Goal: Ask a question: Seek information or help from site administrators or community

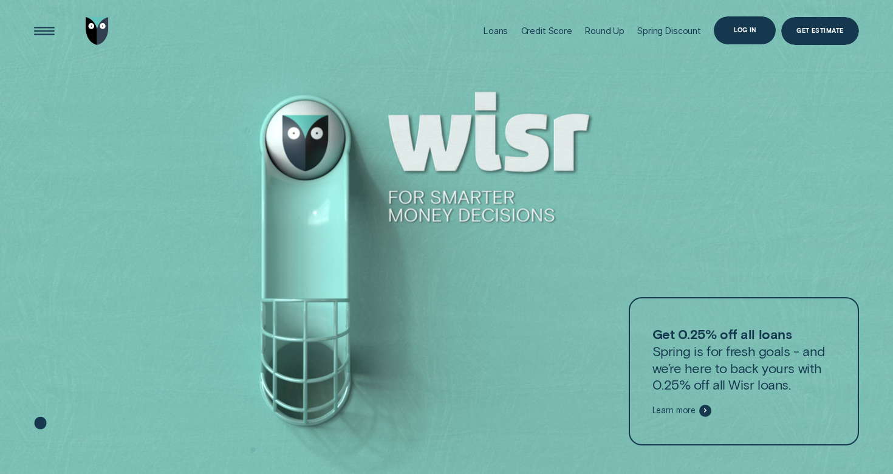
click at [748, 33] on div "Log in" at bounding box center [745, 29] width 22 height 5
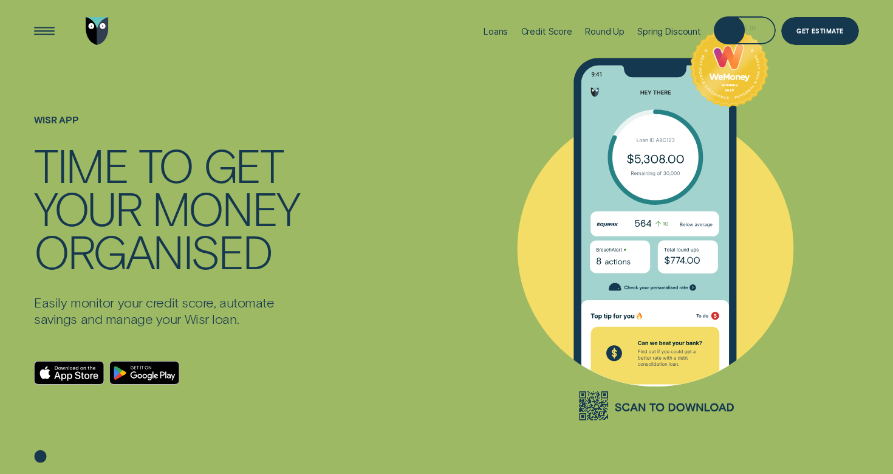
click at [748, 33] on div "Log in" at bounding box center [745, 31] width 22 height 5
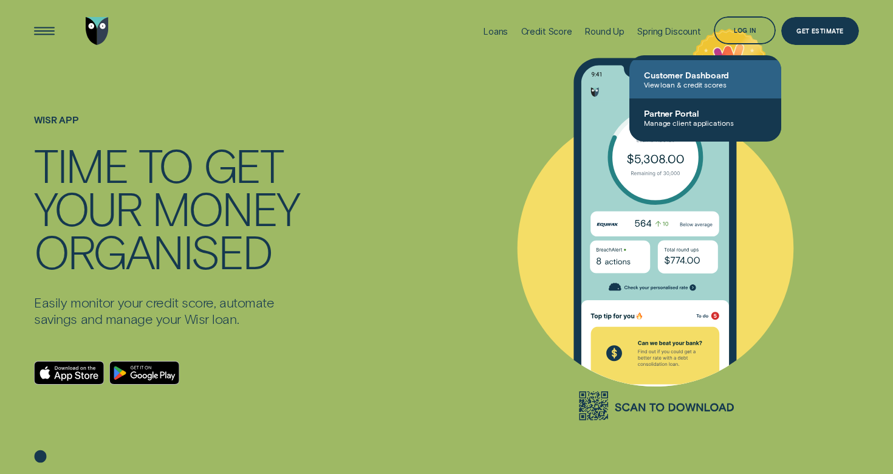
click at [713, 78] on span "Customer Dashboard" at bounding box center [705, 75] width 123 height 10
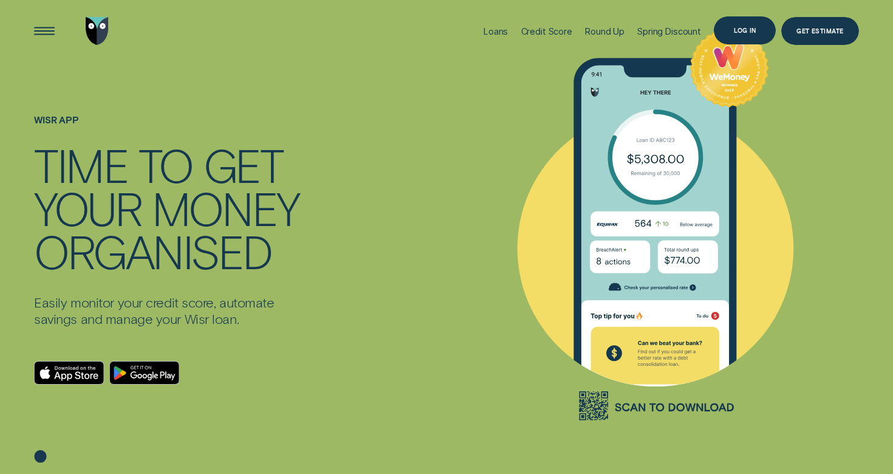
click at [762, 36] on div "Log in" at bounding box center [745, 30] width 62 height 28
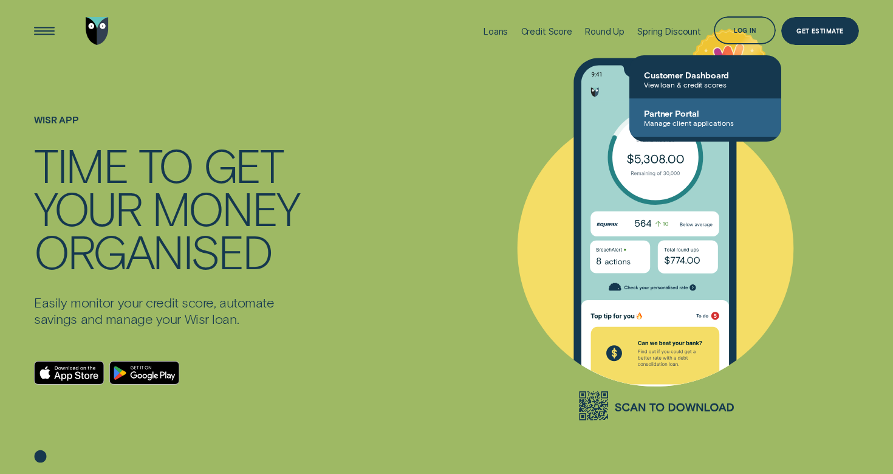
click at [714, 112] on span "Partner Portal" at bounding box center [705, 113] width 123 height 10
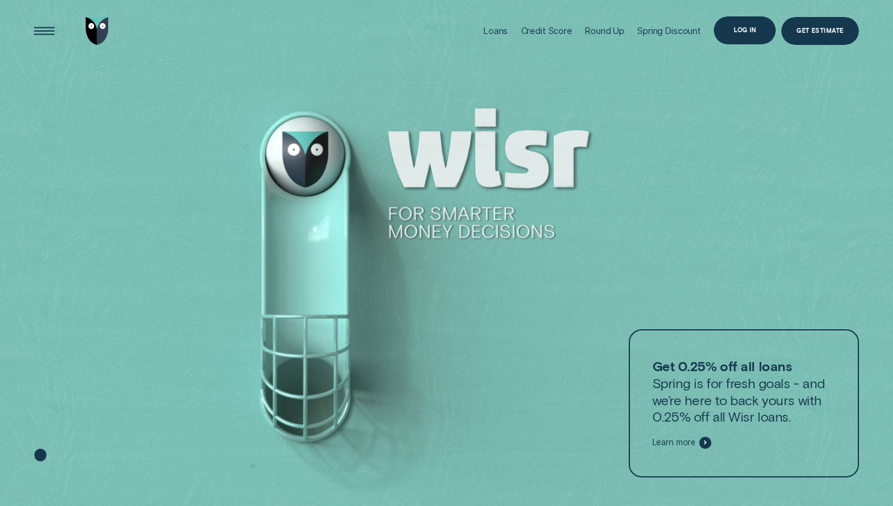
click at [753, 30] on div "Log in" at bounding box center [745, 29] width 22 height 5
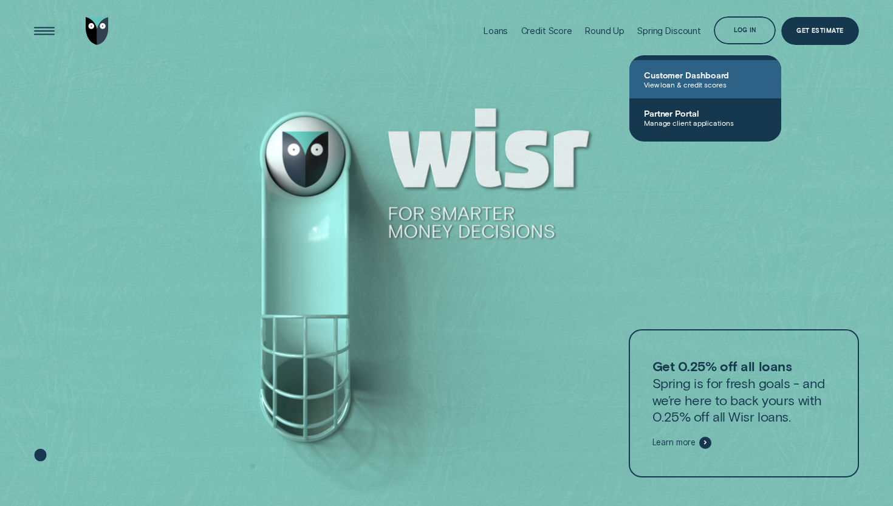
click at [708, 75] on span "Customer Dashboard" at bounding box center [705, 75] width 123 height 10
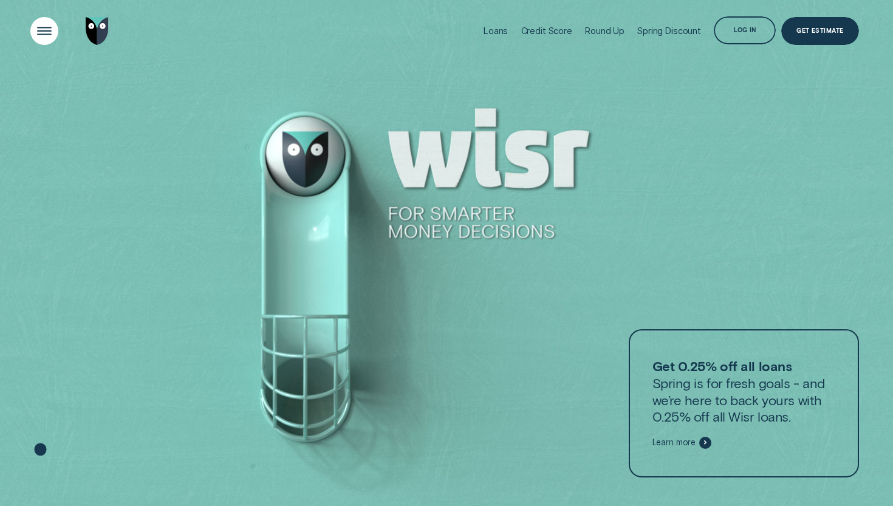
click at [43, 21] on div "Open Menu" at bounding box center [44, 30] width 39 height 39
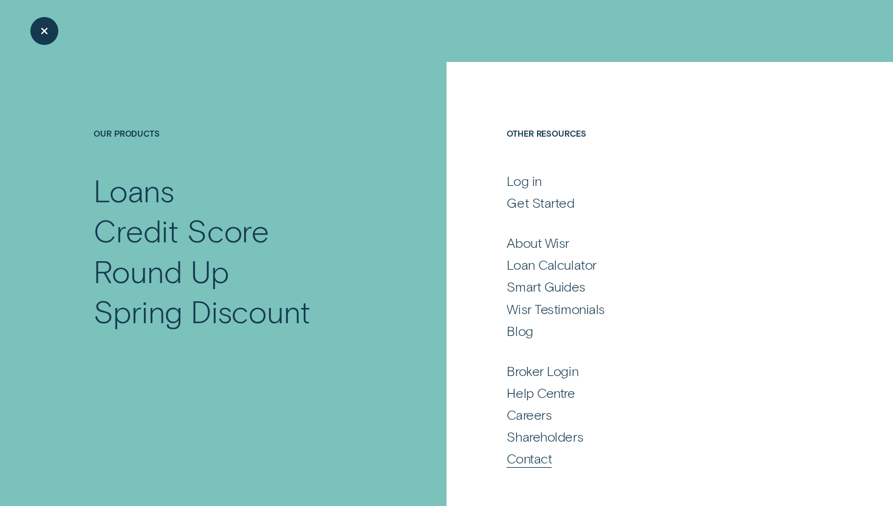
click at [546, 456] on div "Contact" at bounding box center [529, 458] width 45 height 17
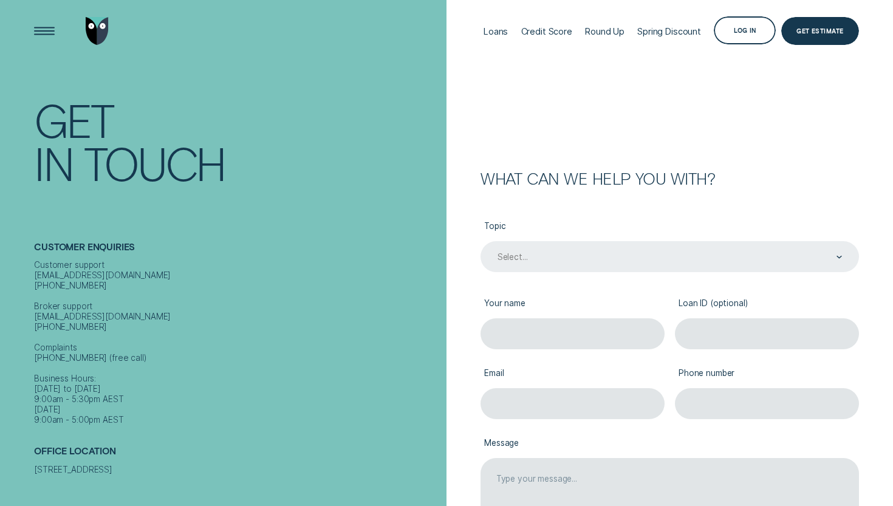
click at [831, 255] on div "Select..." at bounding box center [669, 258] width 346 height 12
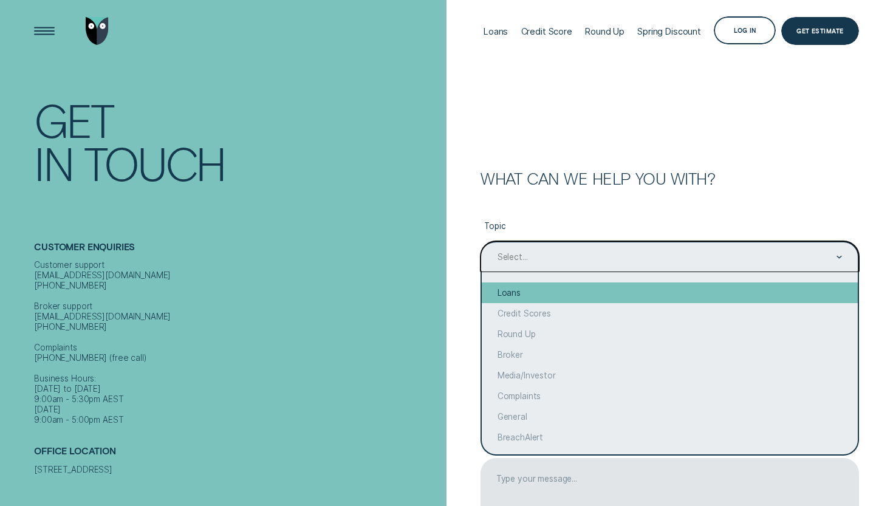
click at [632, 293] on div "Loans" at bounding box center [670, 293] width 376 height 21
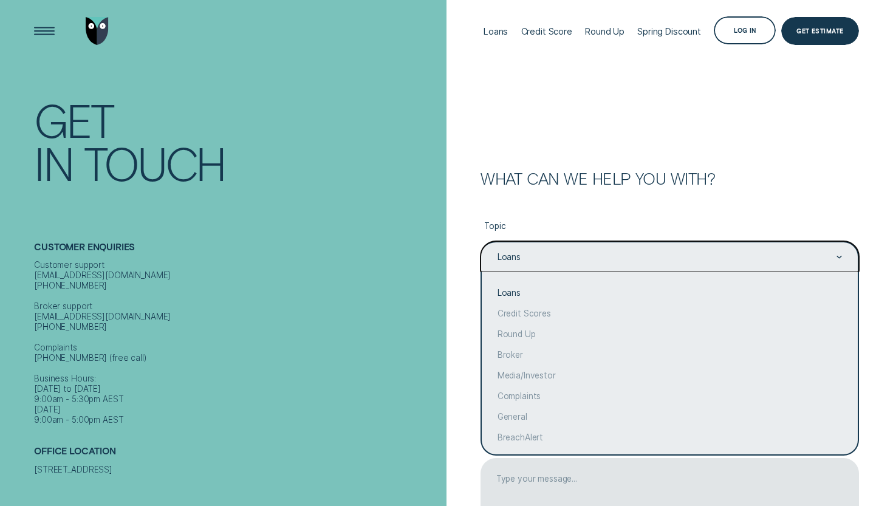
click at [686, 263] on div "Loans" at bounding box center [670, 256] width 379 height 31
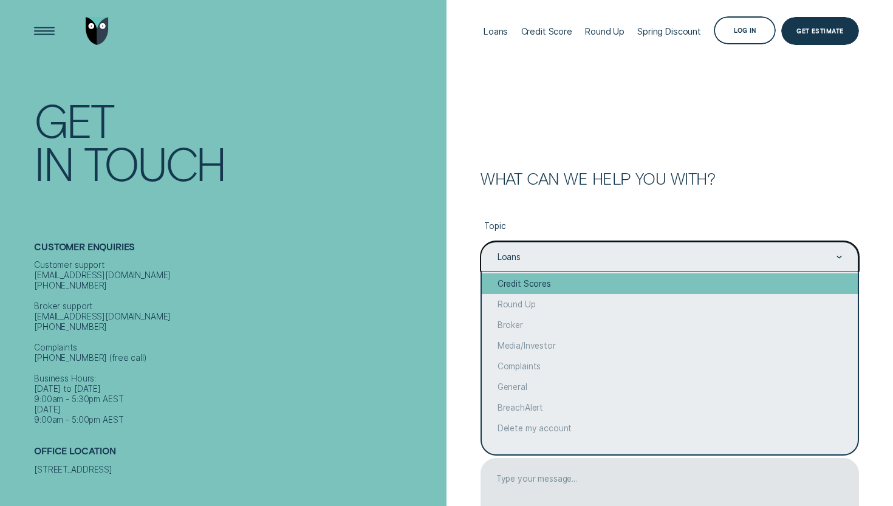
scroll to position [30, 0]
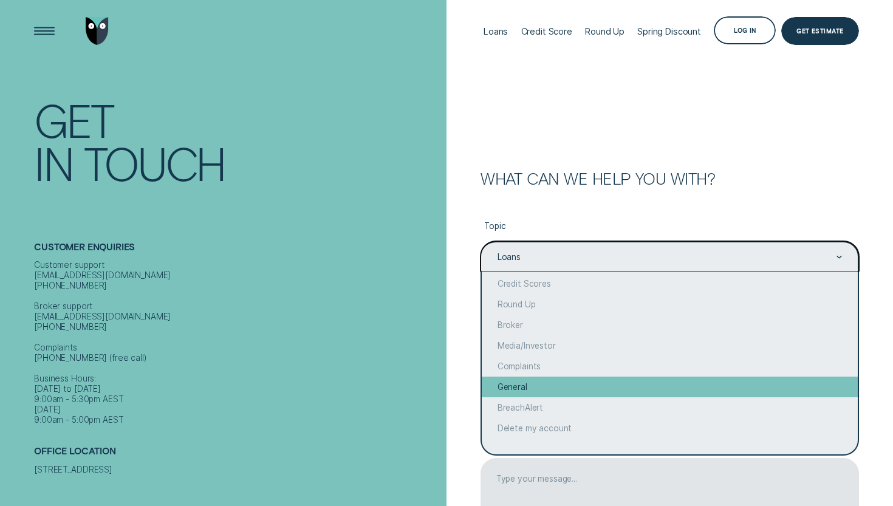
click at [550, 386] on div "General" at bounding box center [670, 387] width 376 height 21
type input "General"
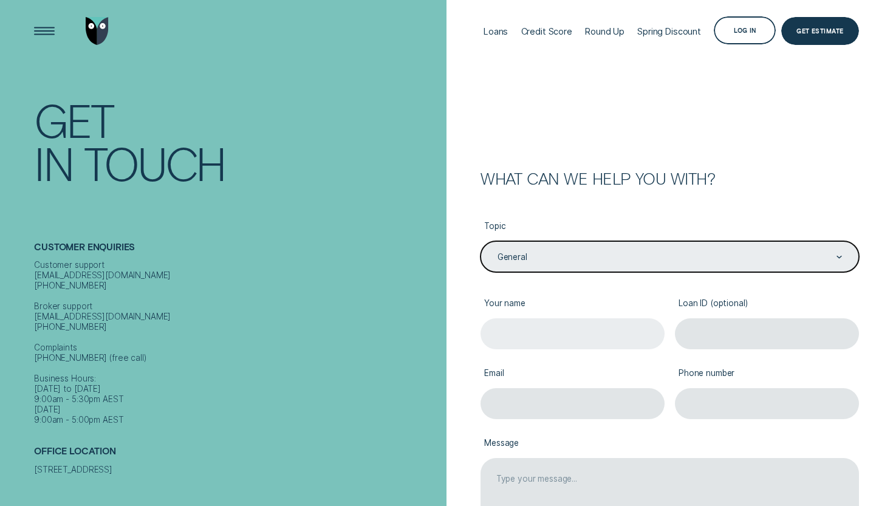
click at [543, 327] on input "Your name" at bounding box center [573, 333] width 184 height 31
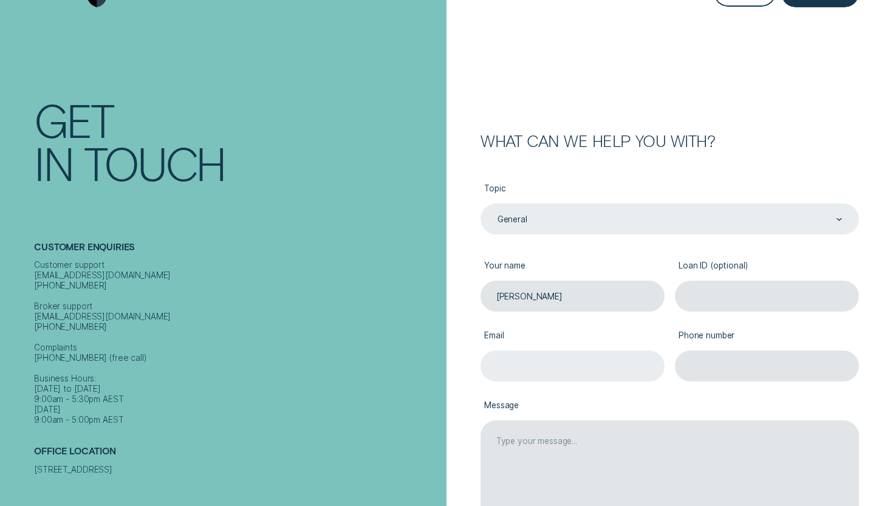
scroll to position [81, 0]
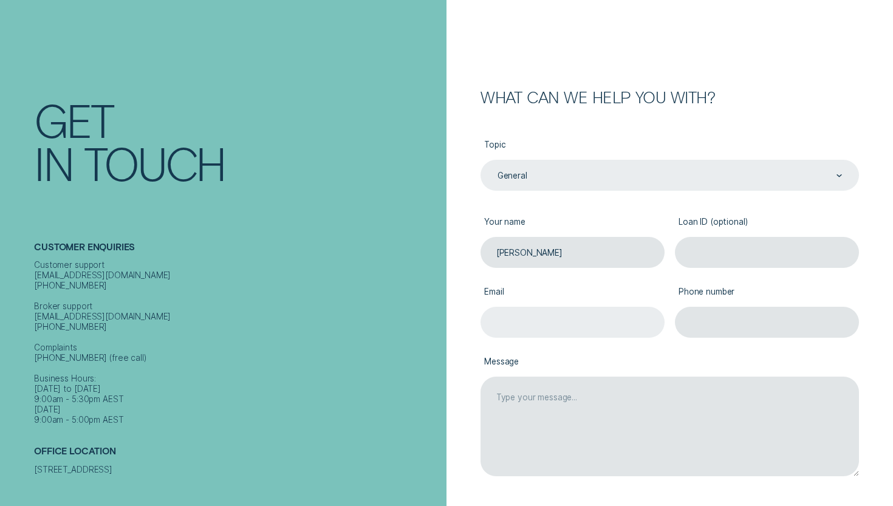
type input "Suriya Jantakhorn"
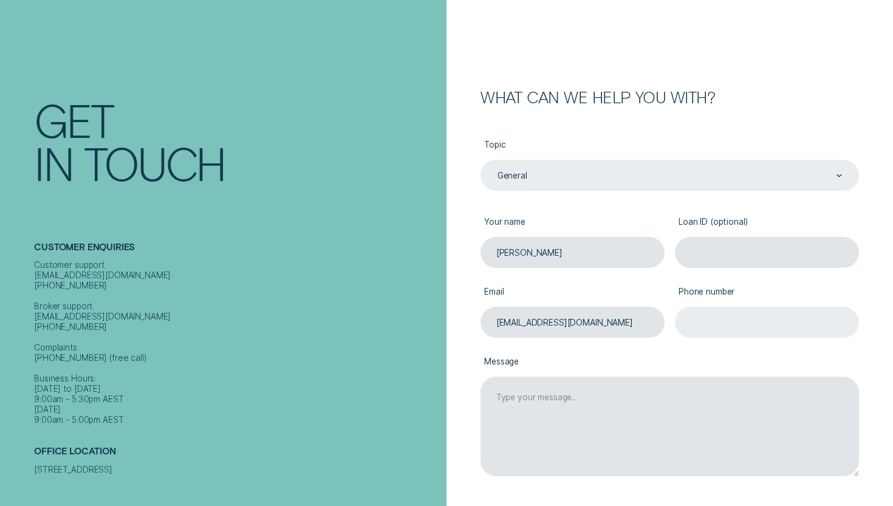
type input "totojantakhorn17@gmail.com"
click at [721, 326] on input "Phone number" at bounding box center [767, 322] width 184 height 31
click at [708, 250] on input "Loan ID (optional)" at bounding box center [767, 252] width 184 height 31
paste input "935790"
type input "935790"
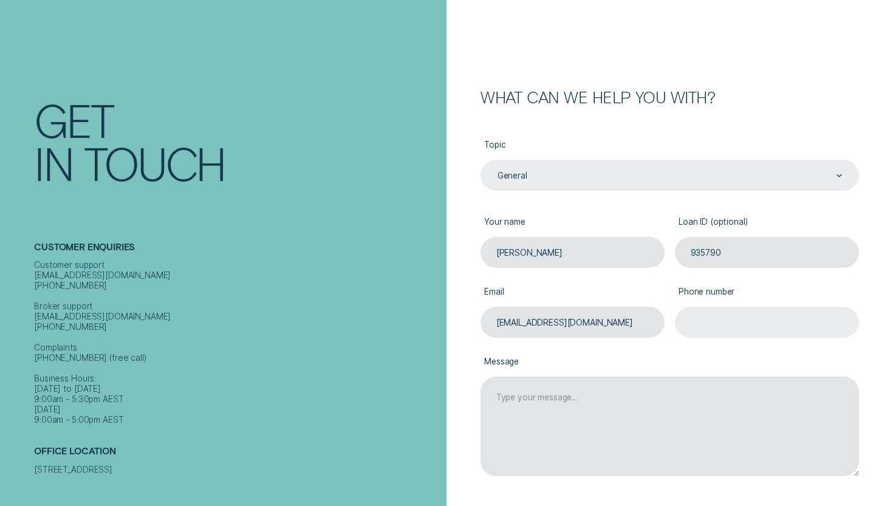
click at [714, 317] on input "Phone number" at bounding box center [767, 322] width 184 height 31
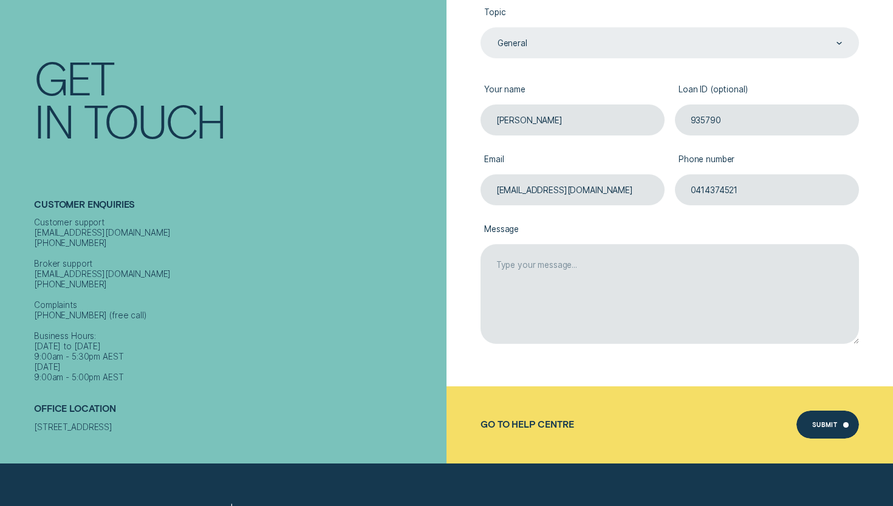
scroll to position [234, 0]
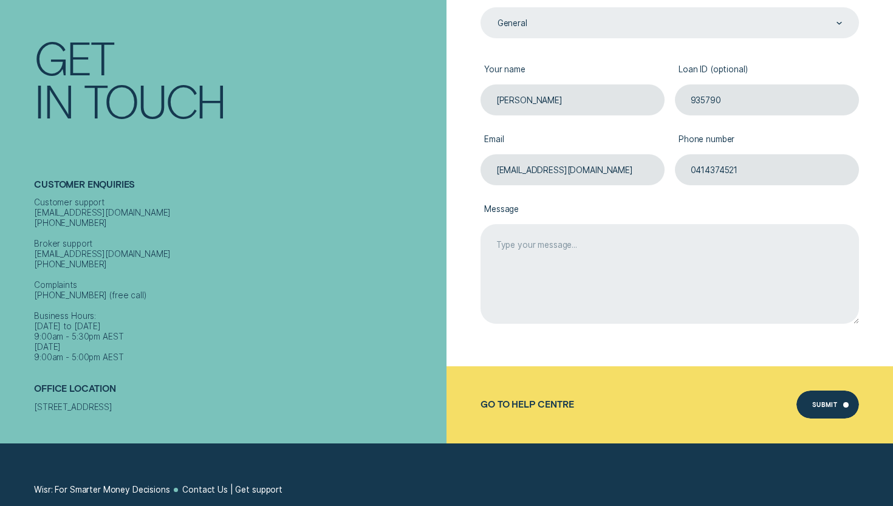
type input "0414374521"
click at [586, 259] on textarea "Message" at bounding box center [670, 273] width 379 height 99
paste textarea "935790"
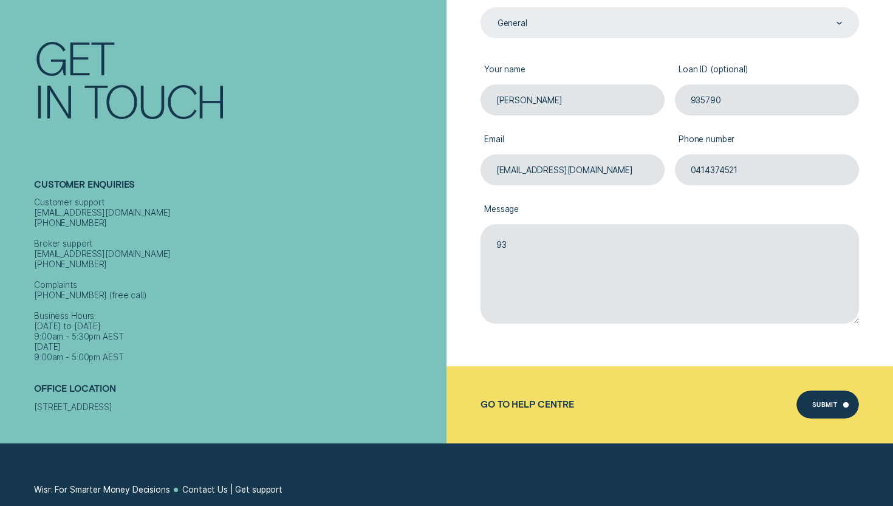
type textarea "9"
paste textarea "Good Morning Chloe, I have a question about the Wisr repayment app. Will the ap…"
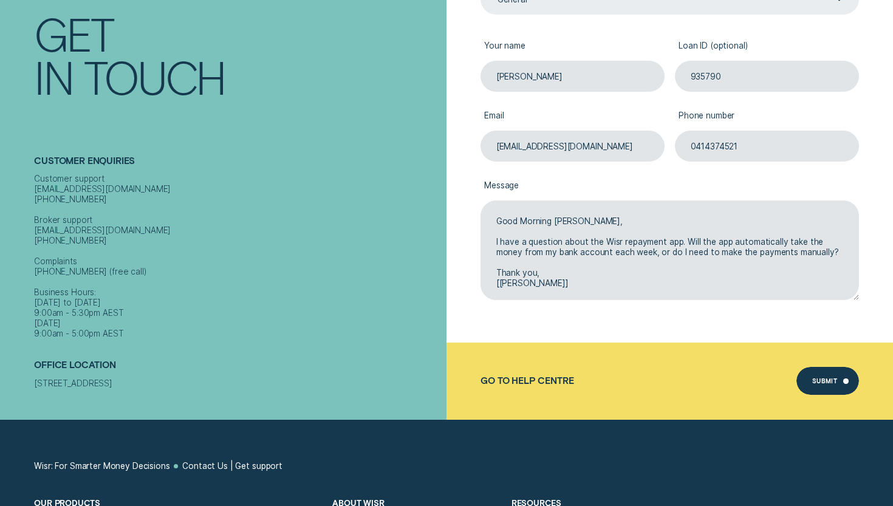
scroll to position [259, 0]
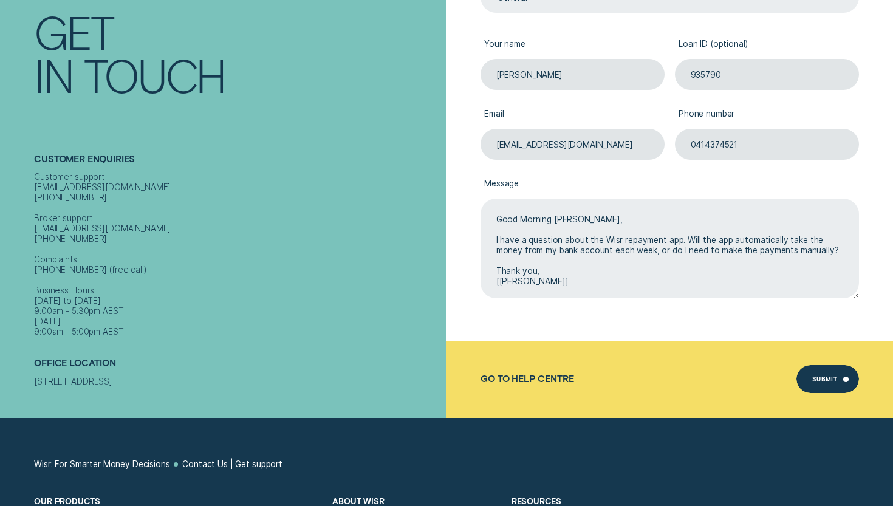
click at [577, 221] on textarea "Good Morning Chloe, I have a question about the Wisr repayment app. Will the ap…" at bounding box center [670, 248] width 379 height 99
click at [575, 221] on textarea "Good Morning Chloe, I have a question about the Wisr repayment app. Will the ap…" at bounding box center [670, 248] width 379 height 99
click at [807, 246] on textarea "Good Morning I have a question about the Wisr repayment app. Will the app autom…" at bounding box center [670, 248] width 379 height 99
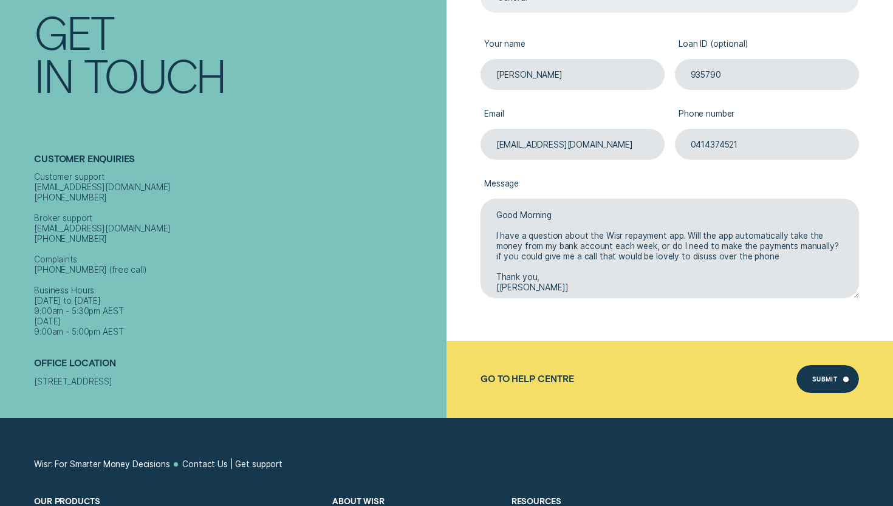
scroll to position [282, 0]
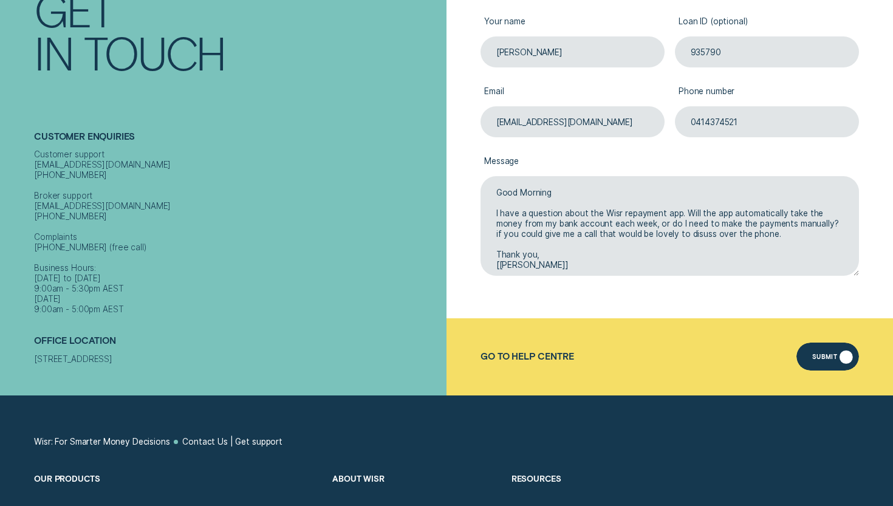
type textarea "Good Morning I have a question about the Wisr repayment app. Will the app autom…"
click at [824, 354] on div "Submit" at bounding box center [827, 357] width 63 height 28
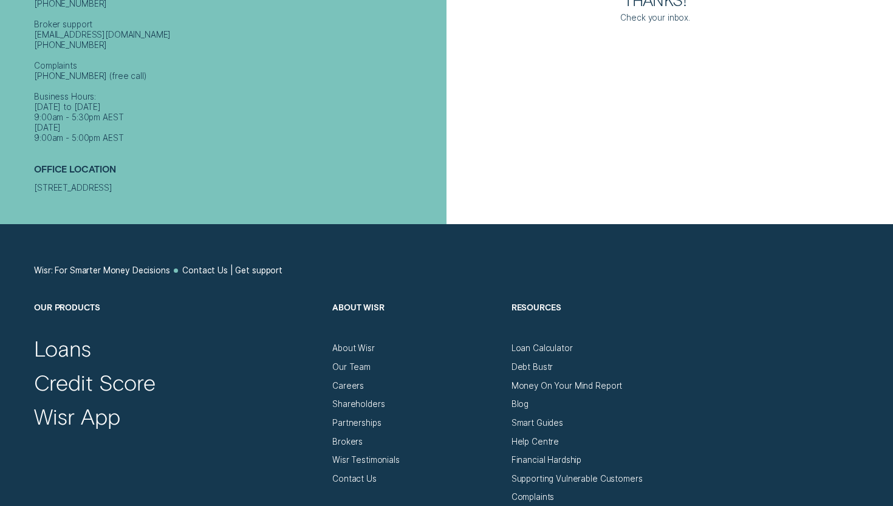
scroll to position [0, 0]
